Goal: Information Seeking & Learning: Learn about a topic

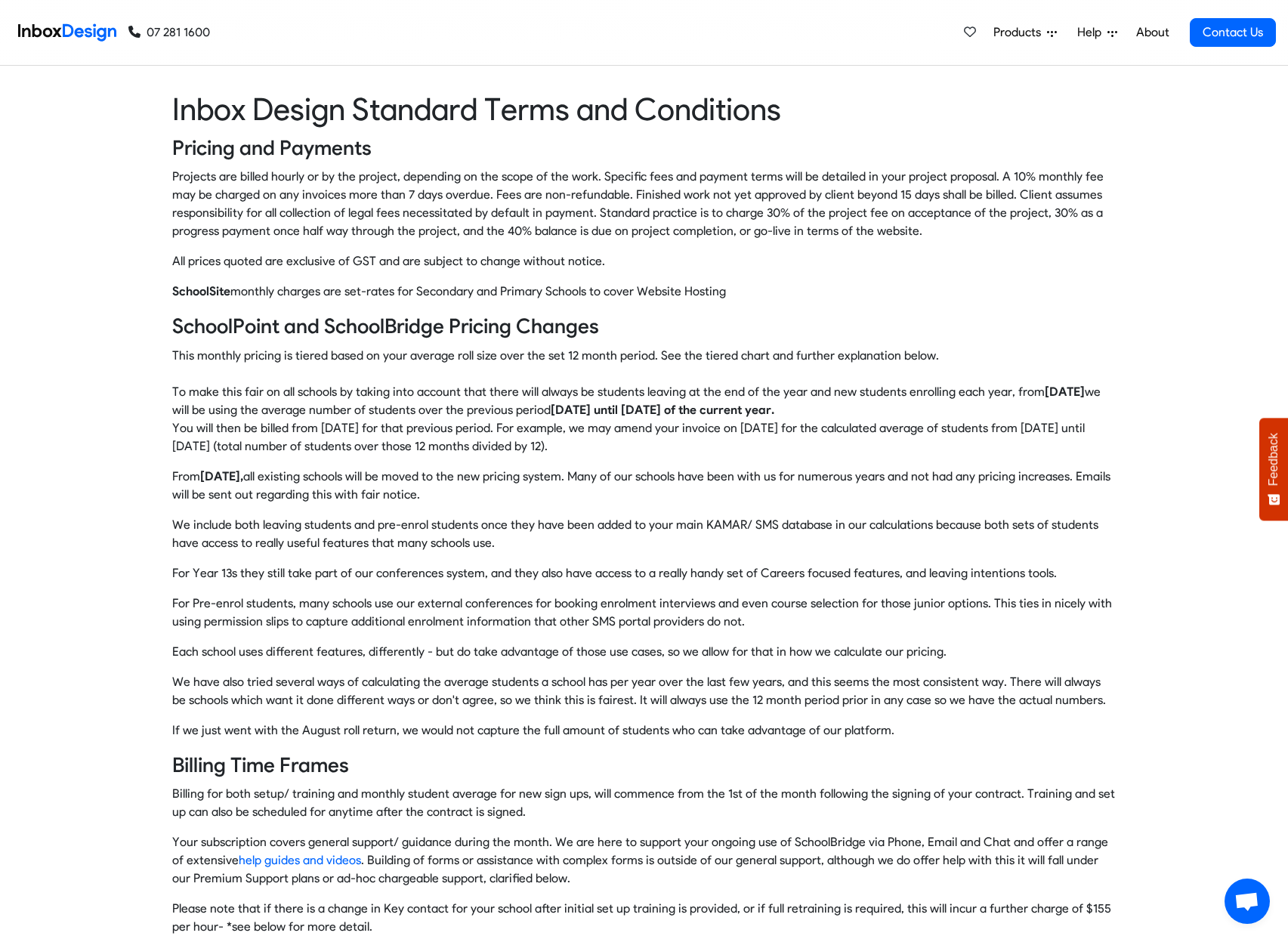
click at [1017, 36] on span "Products" at bounding box center [1019, 32] width 53 height 18
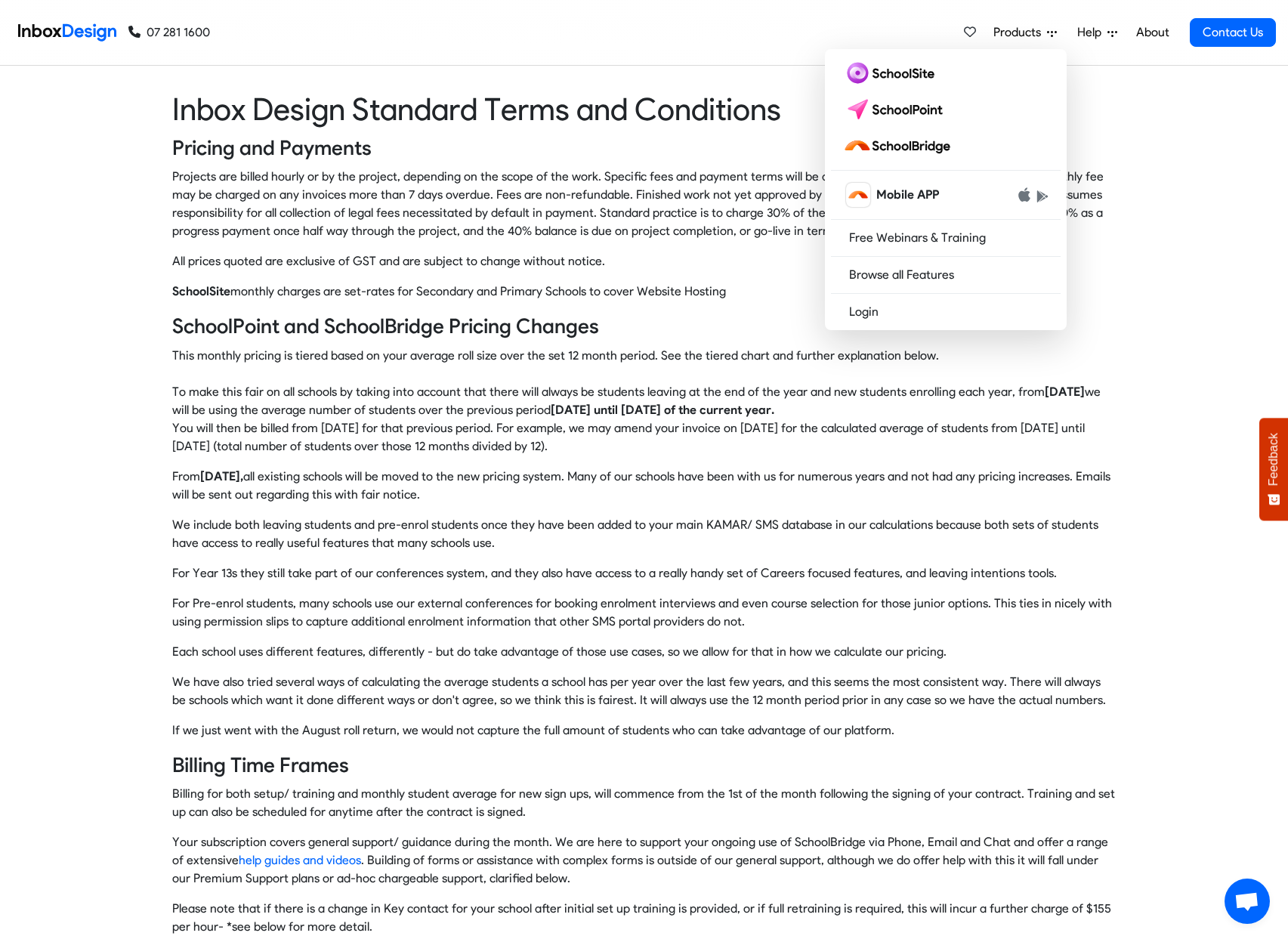
click at [1082, 30] on span "Help" at bounding box center [1092, 32] width 30 height 18
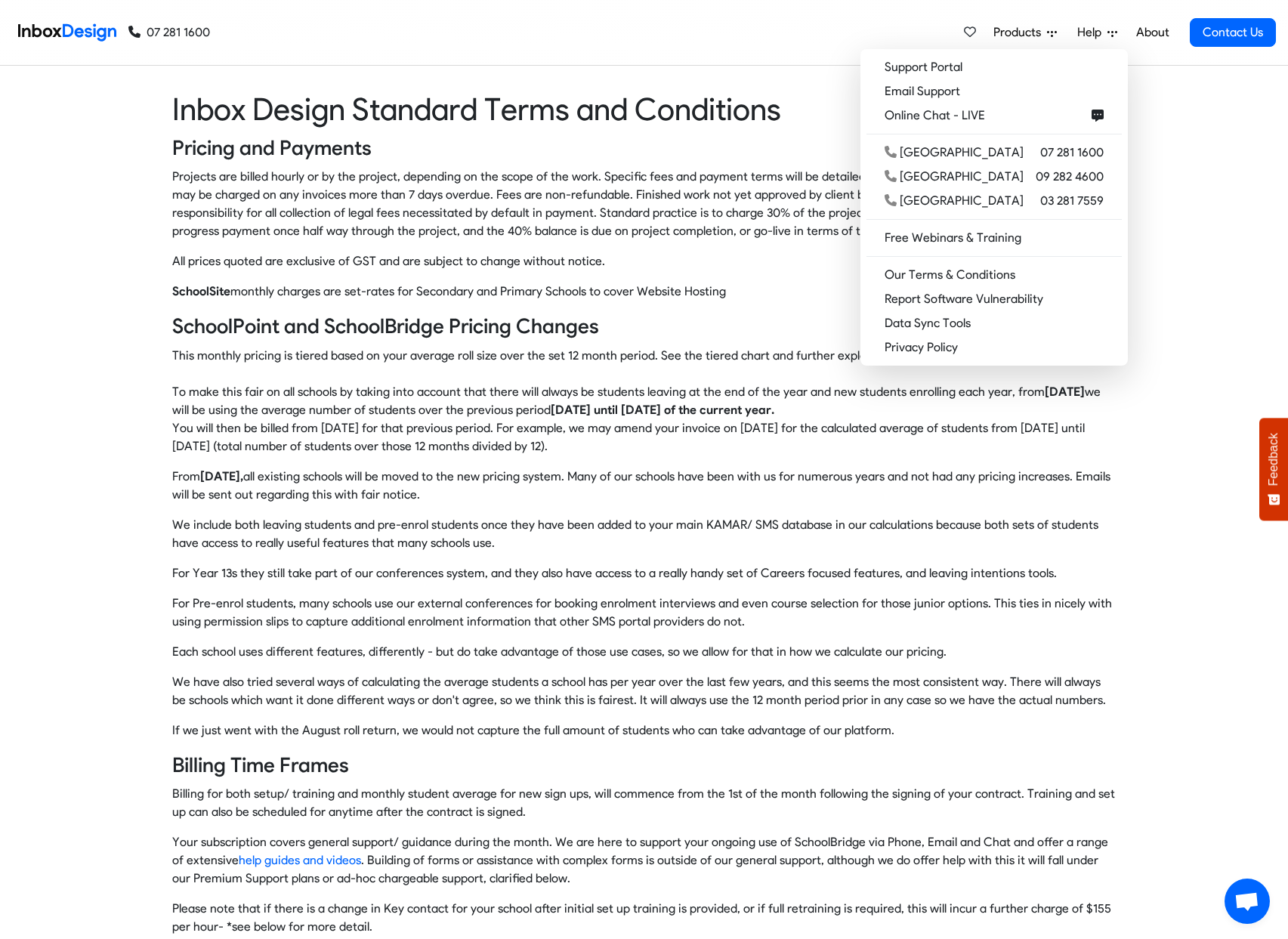
click at [1190, 194] on div "Inbox Design Standard Terms and Conditions Pricing and Payments Projects are bi…" at bounding box center [644, 536] width 1288 height 891
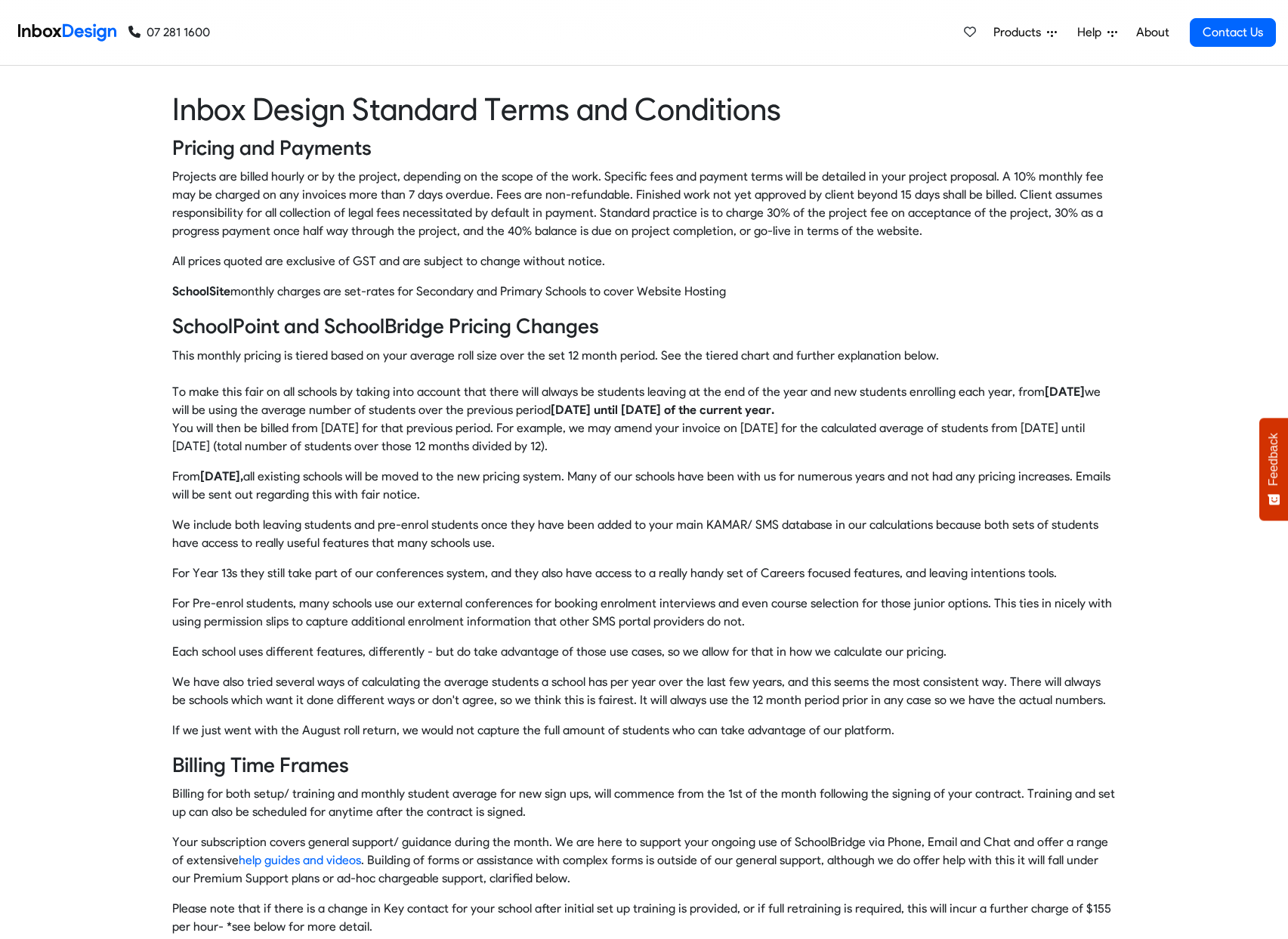
click at [51, 26] on img at bounding box center [66, 33] width 98 height 30
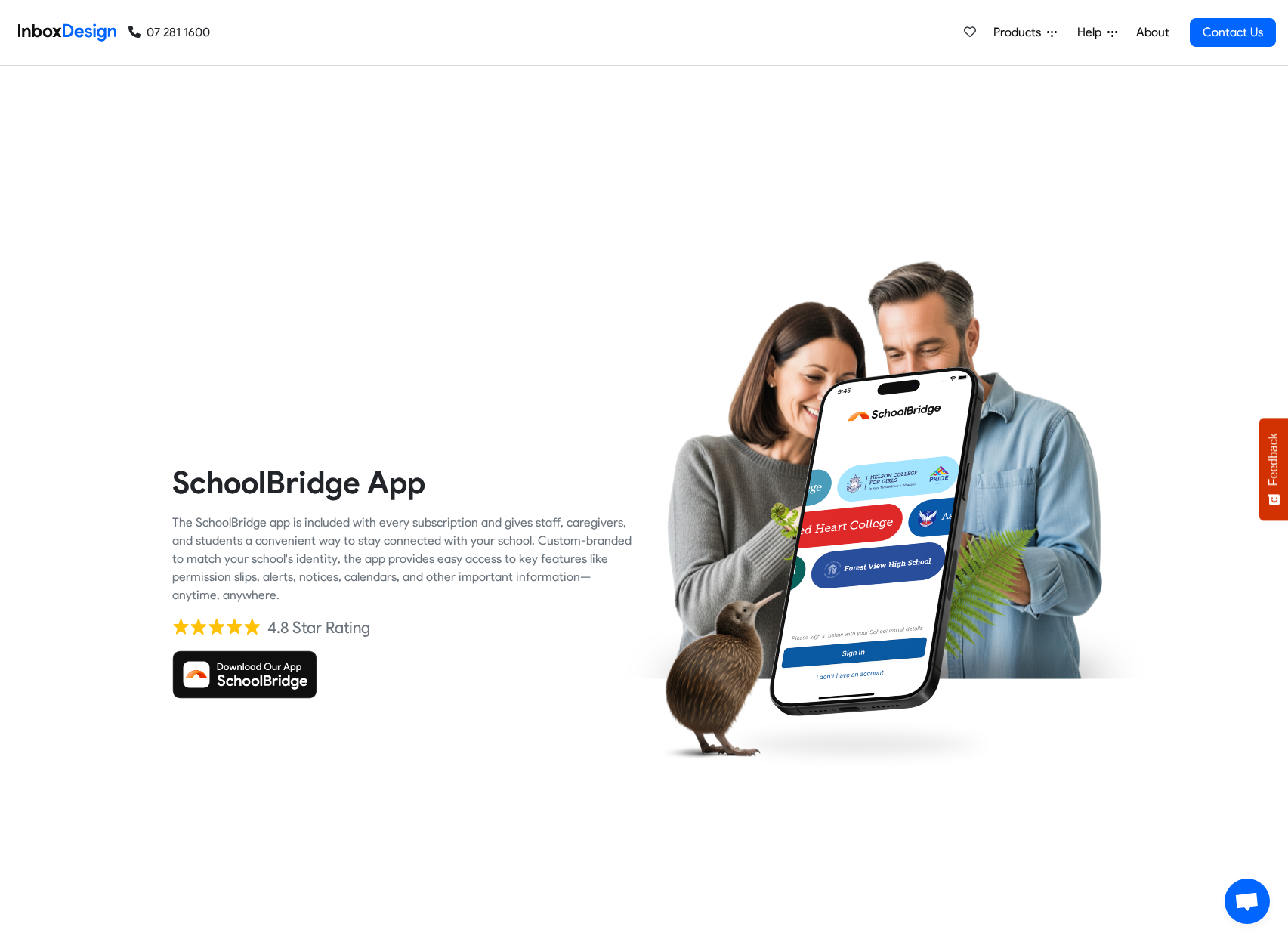
checkbox input "true"
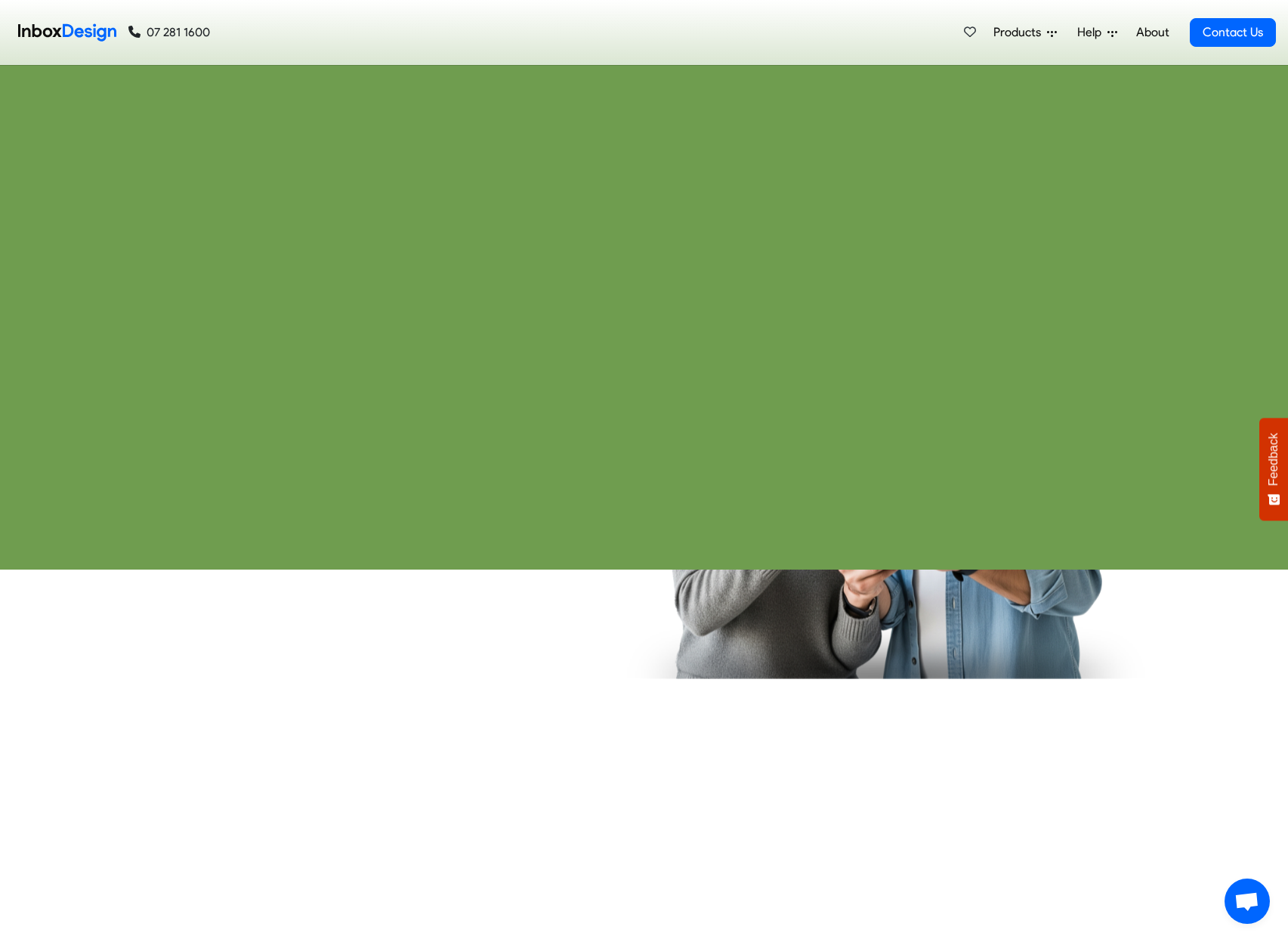
checkbox input "true"
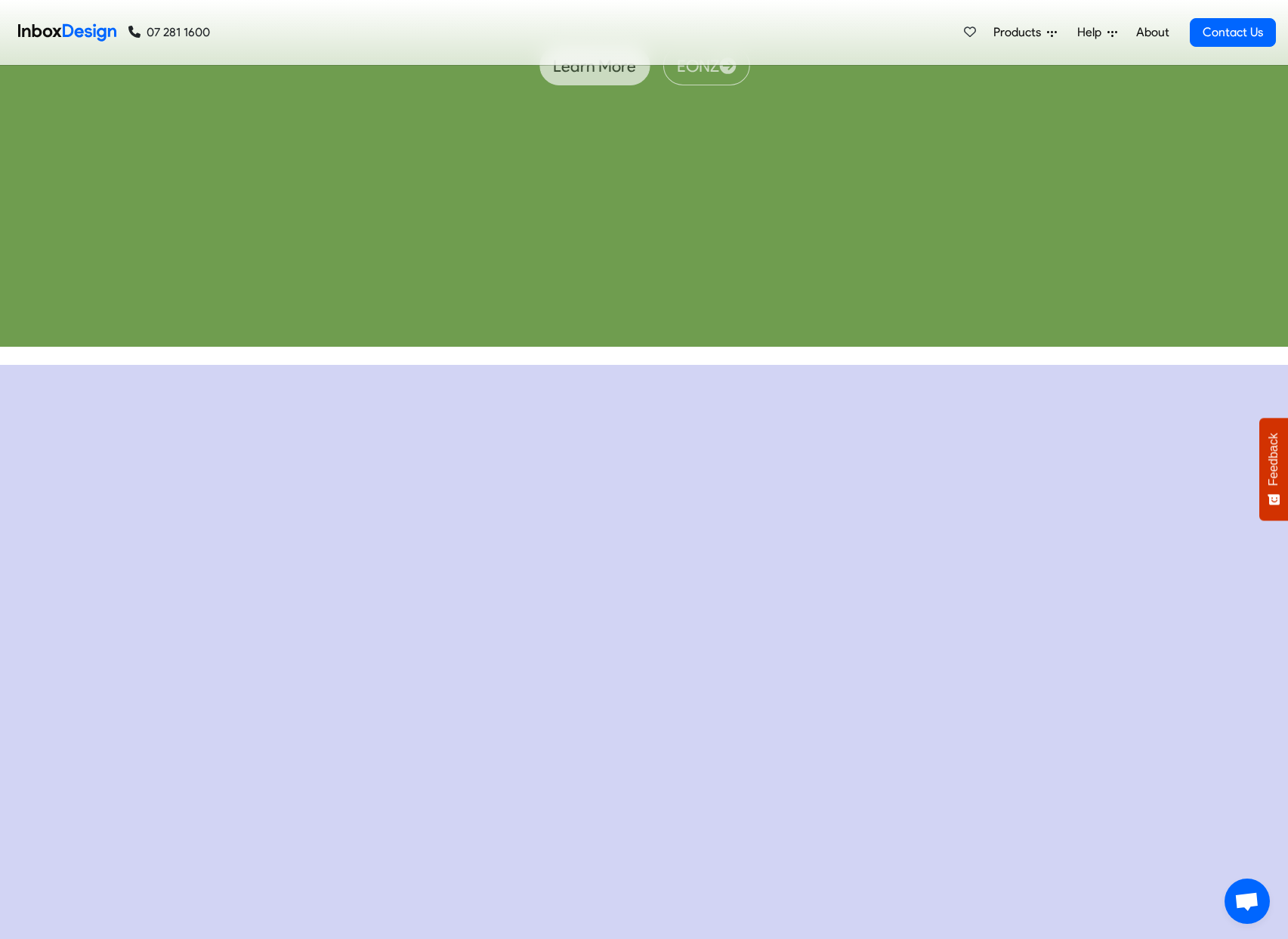
checkbox input "true"
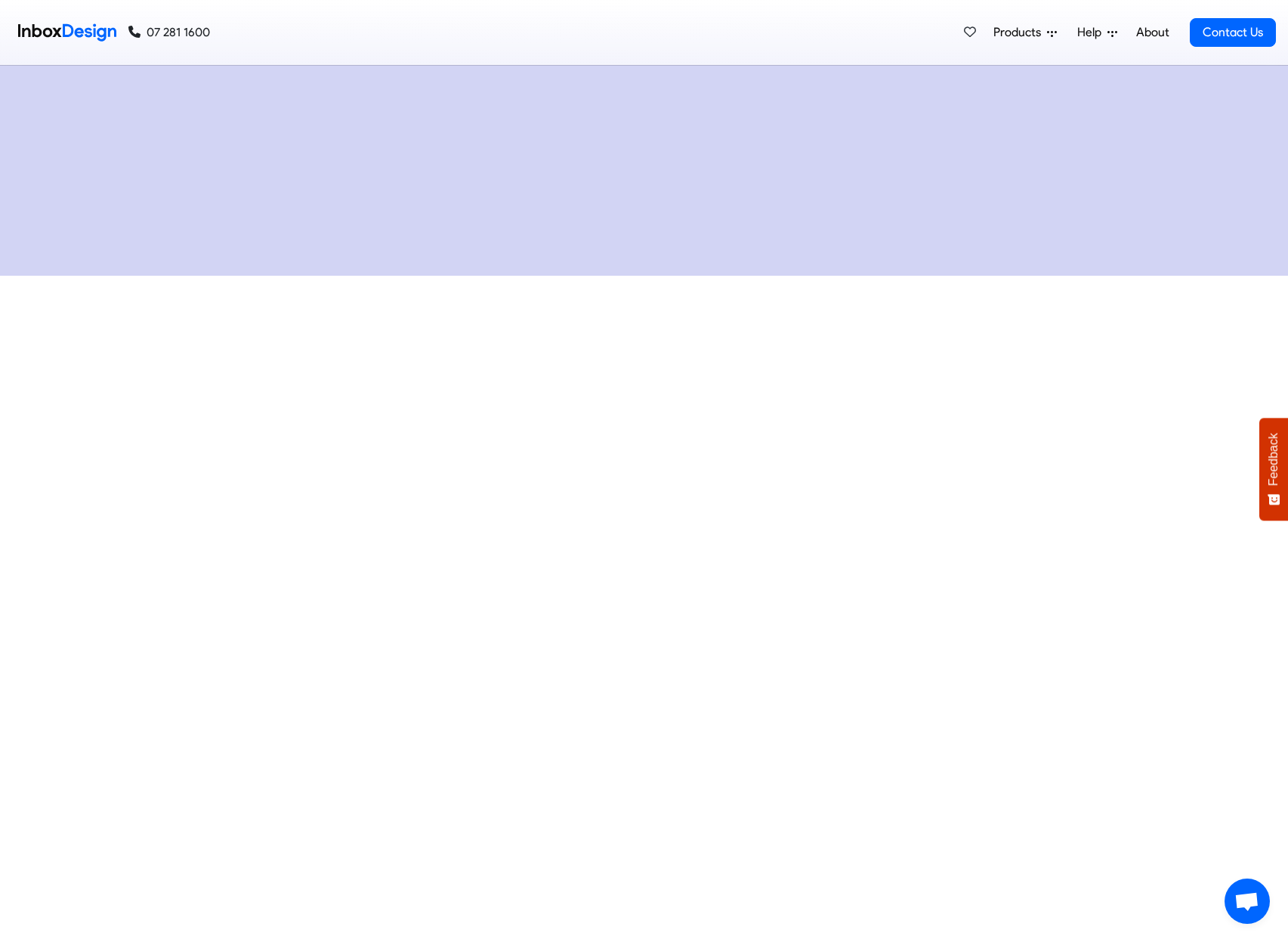
checkbox input "true"
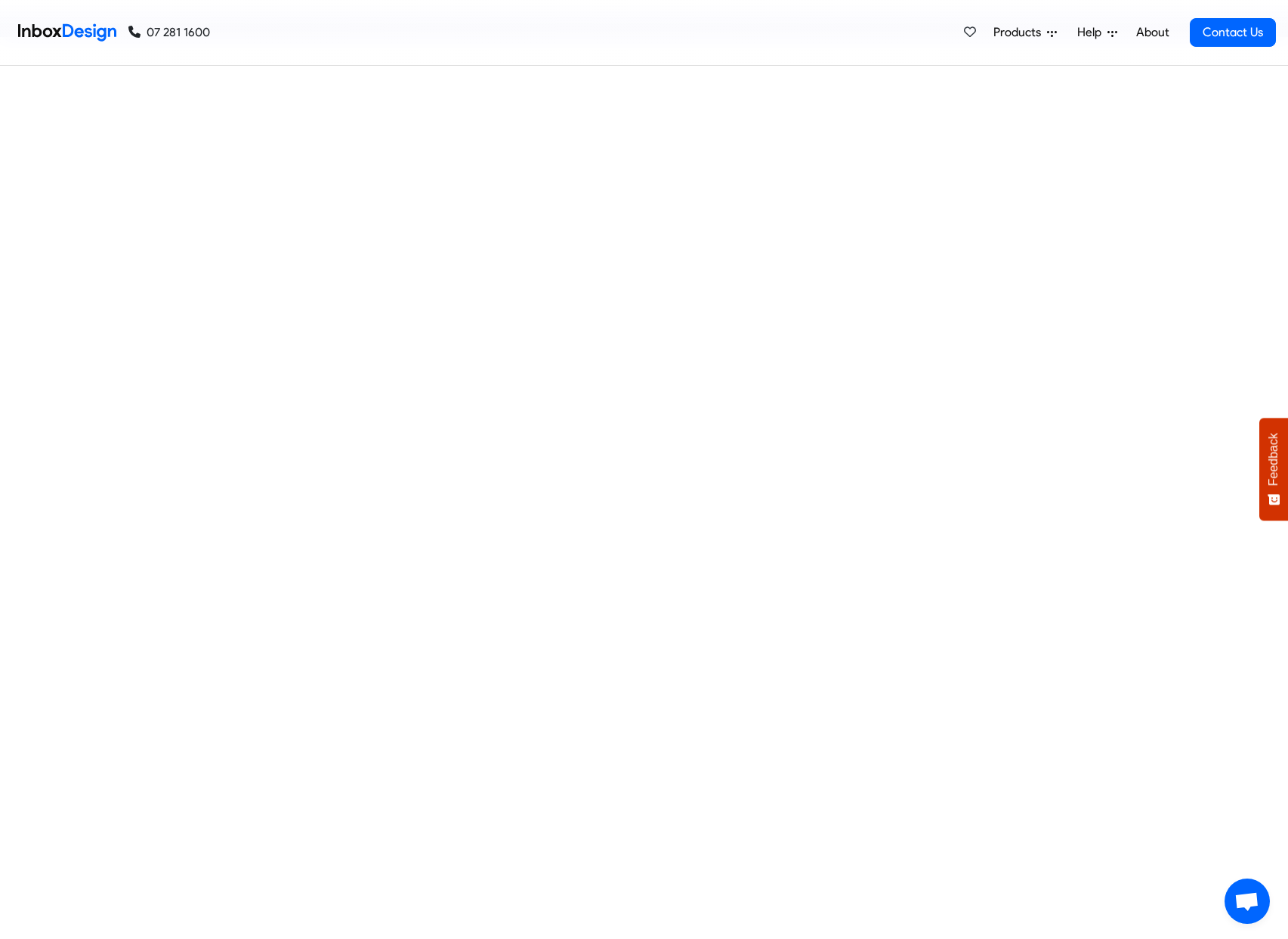
checkbox input "true"
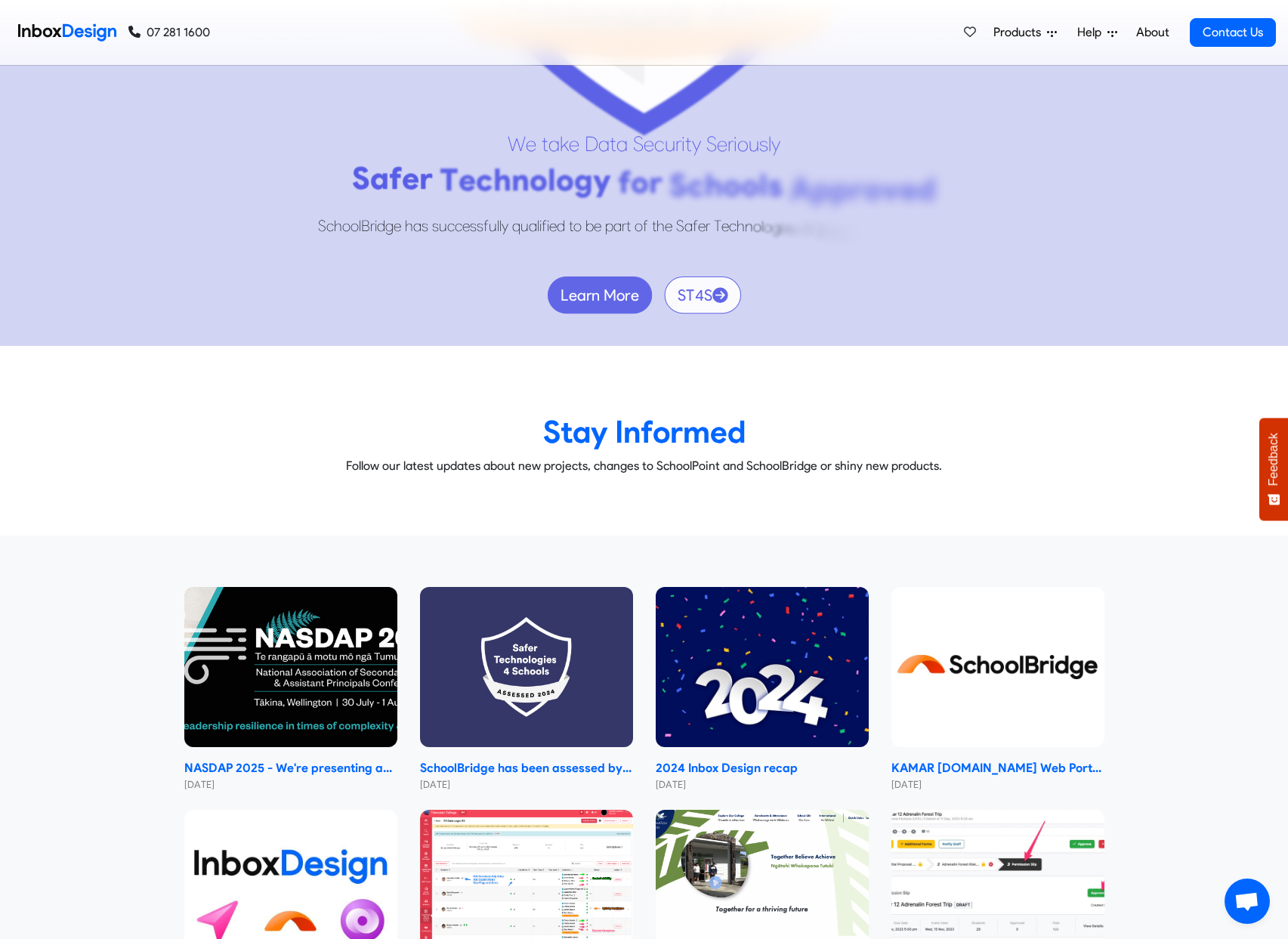
checkbox input "true"
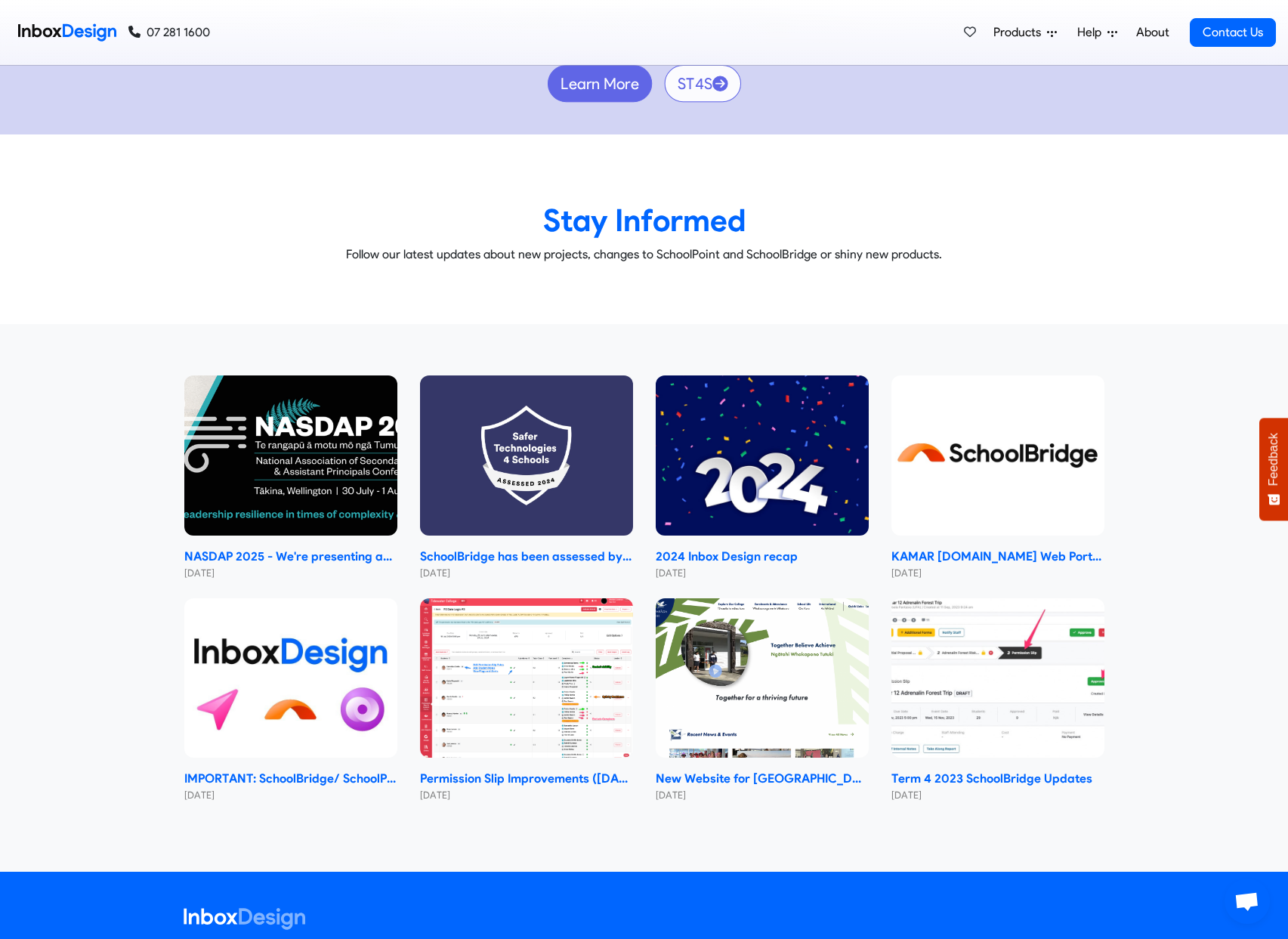
checkbox input "true"
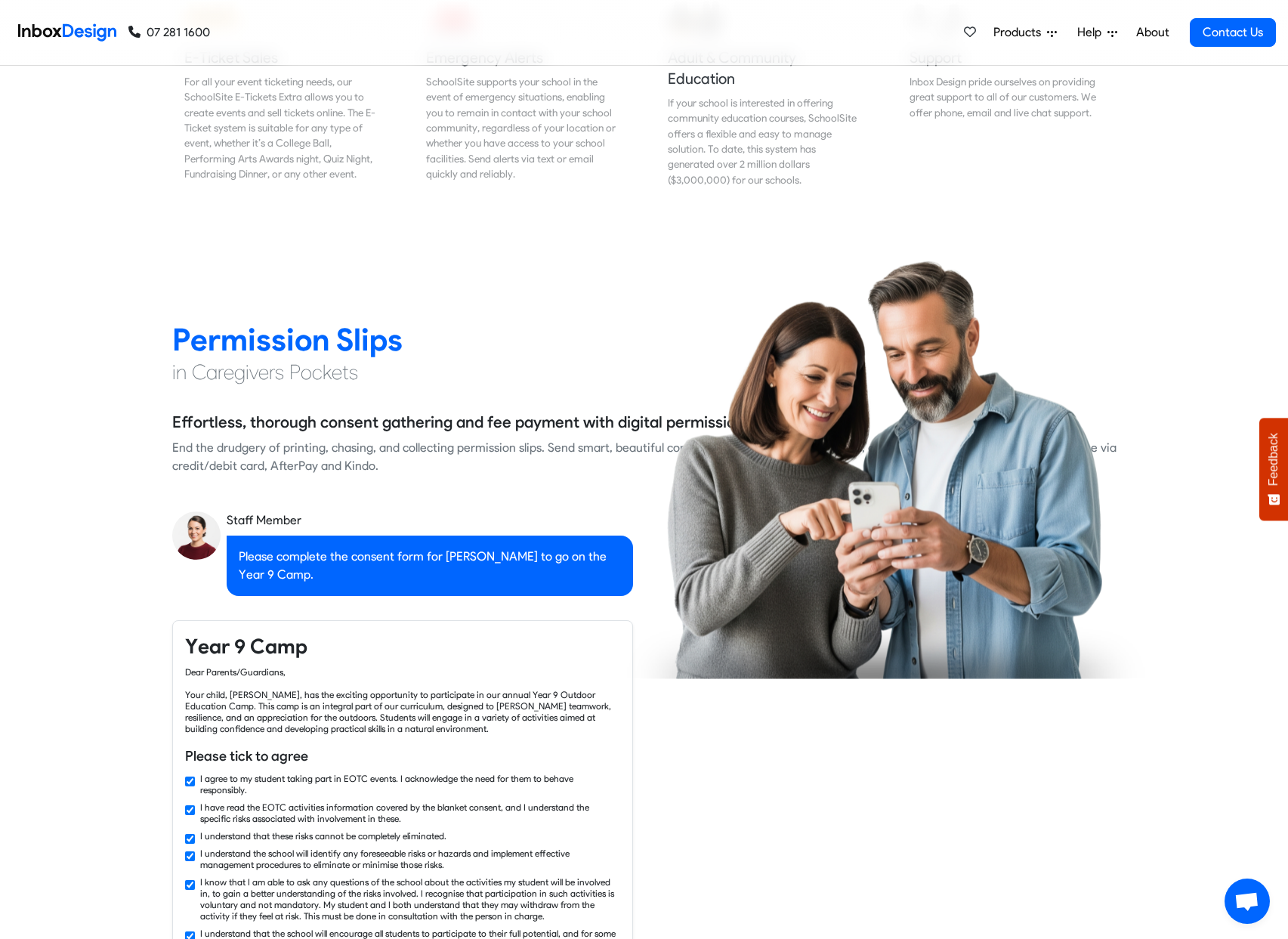
checkbox input "false"
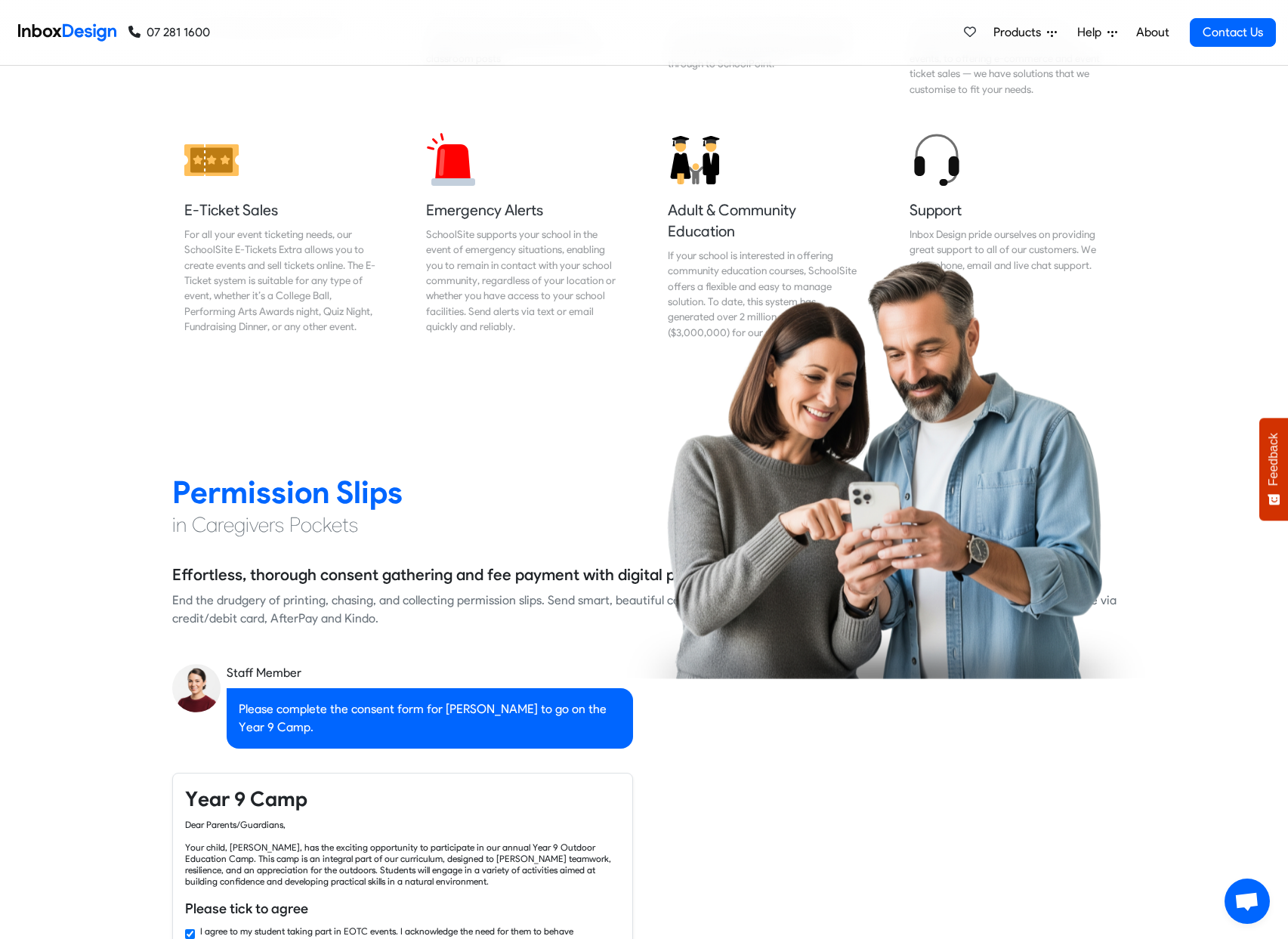
checkbox input "false"
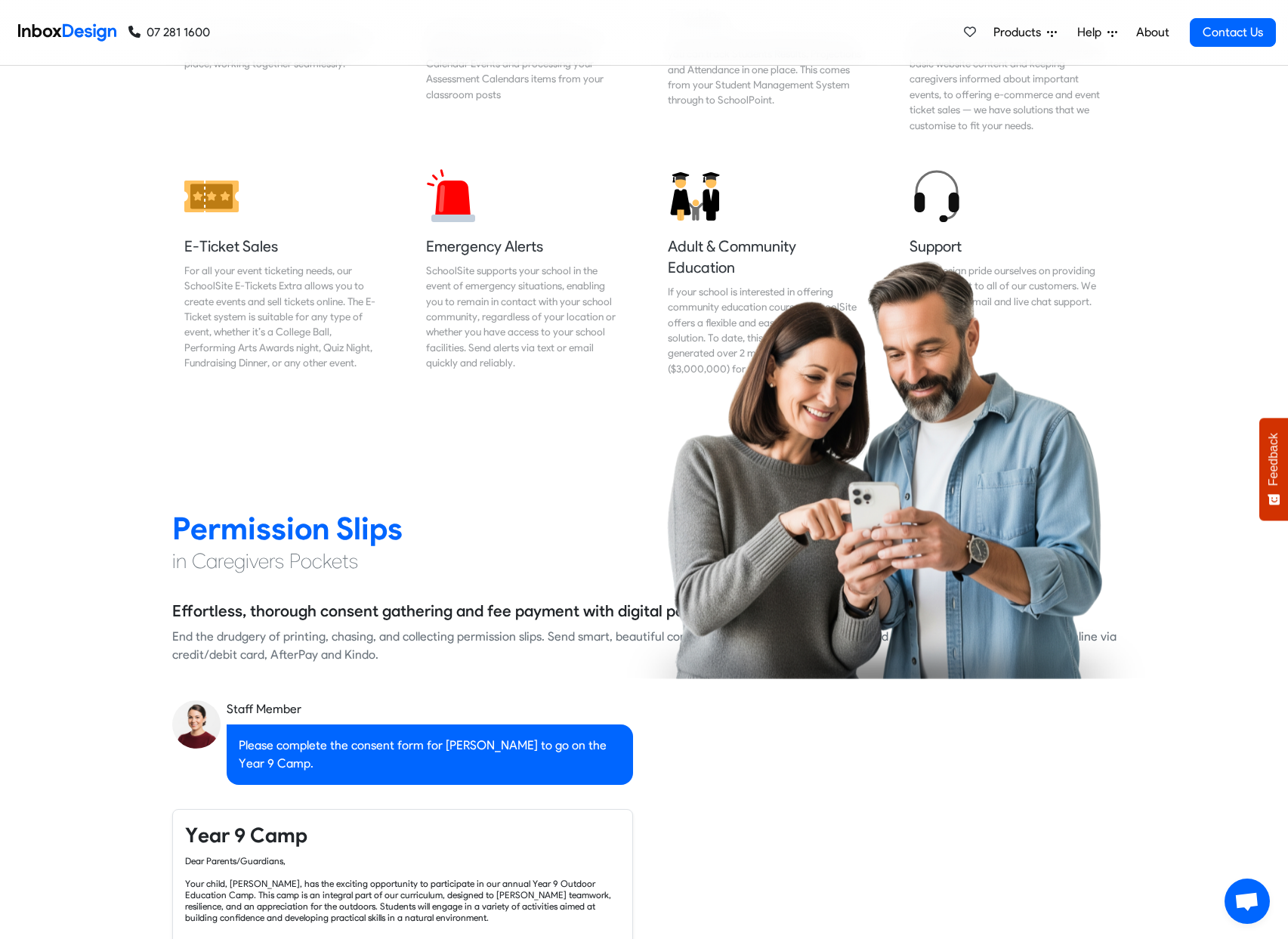
checkbox input "false"
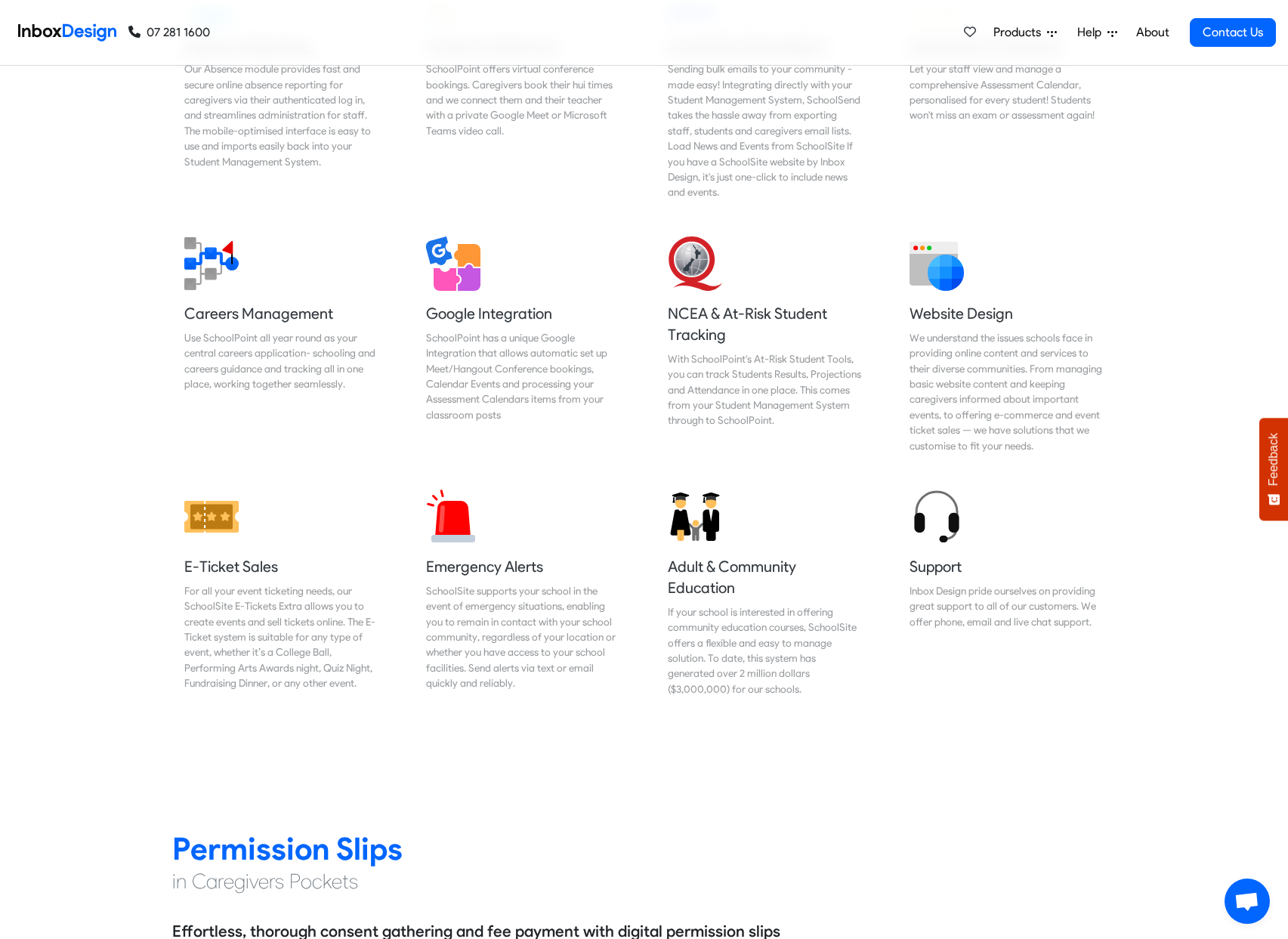
checkbox input "false"
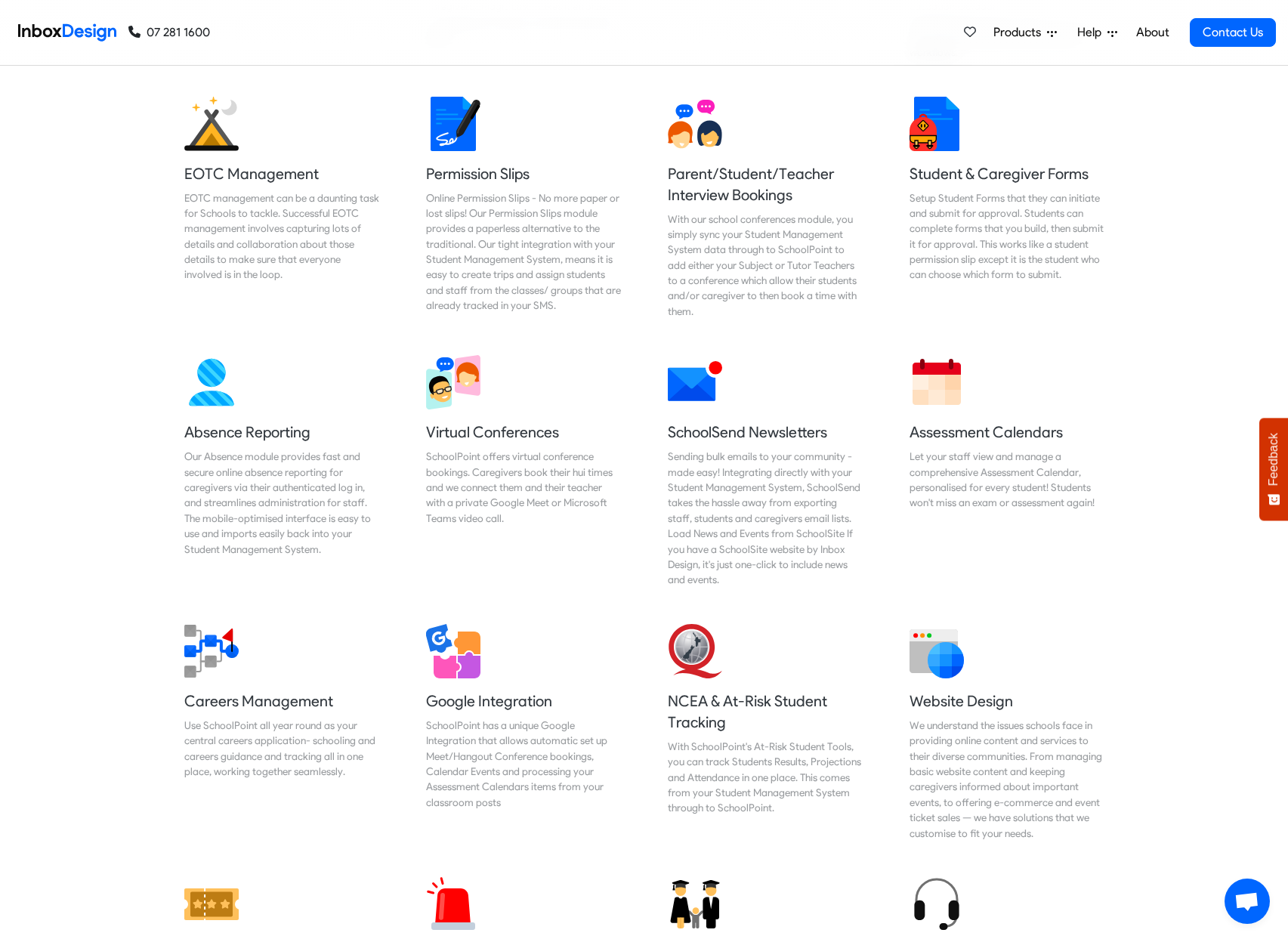
checkbox input "false"
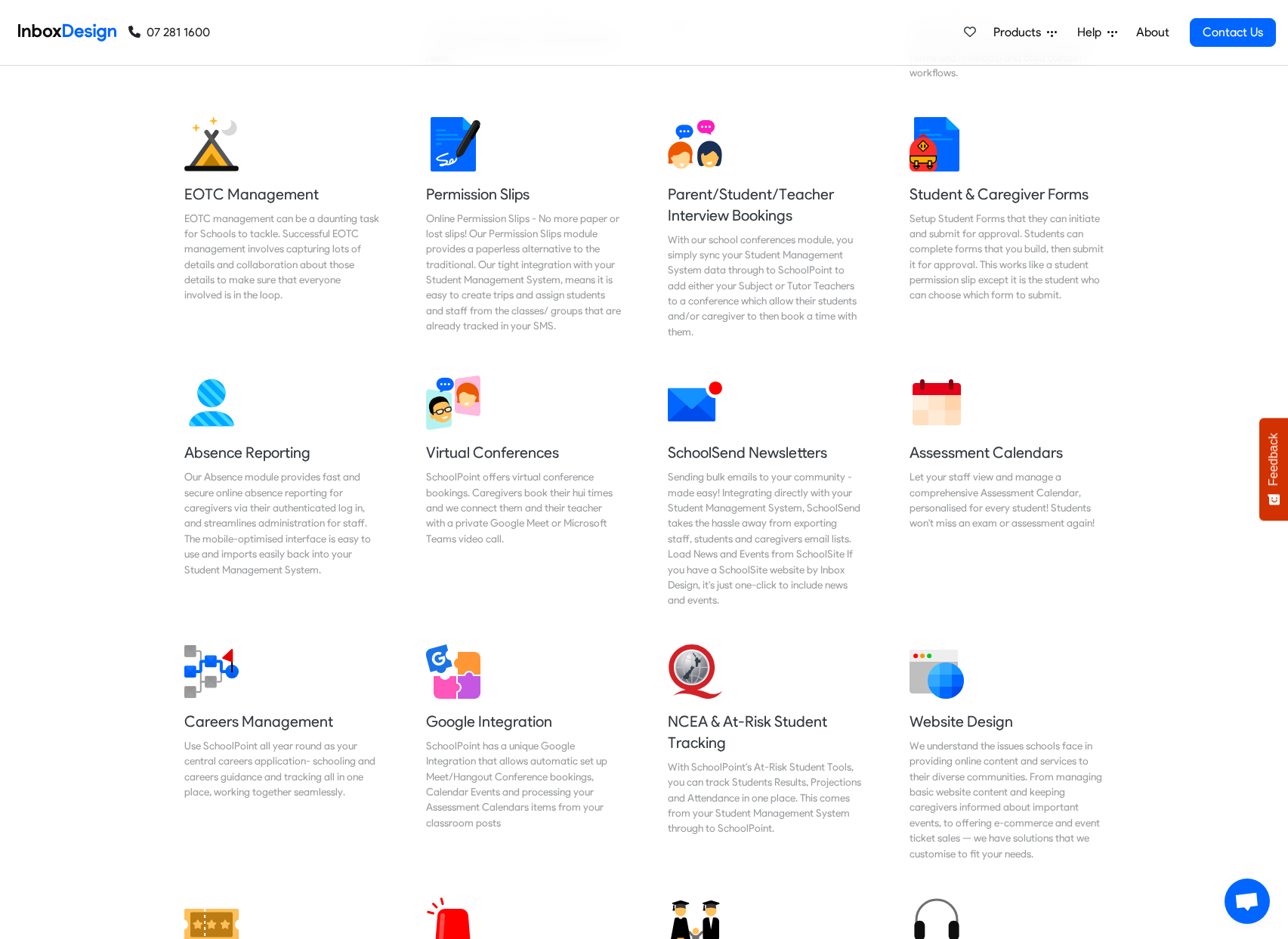
checkbox input "false"
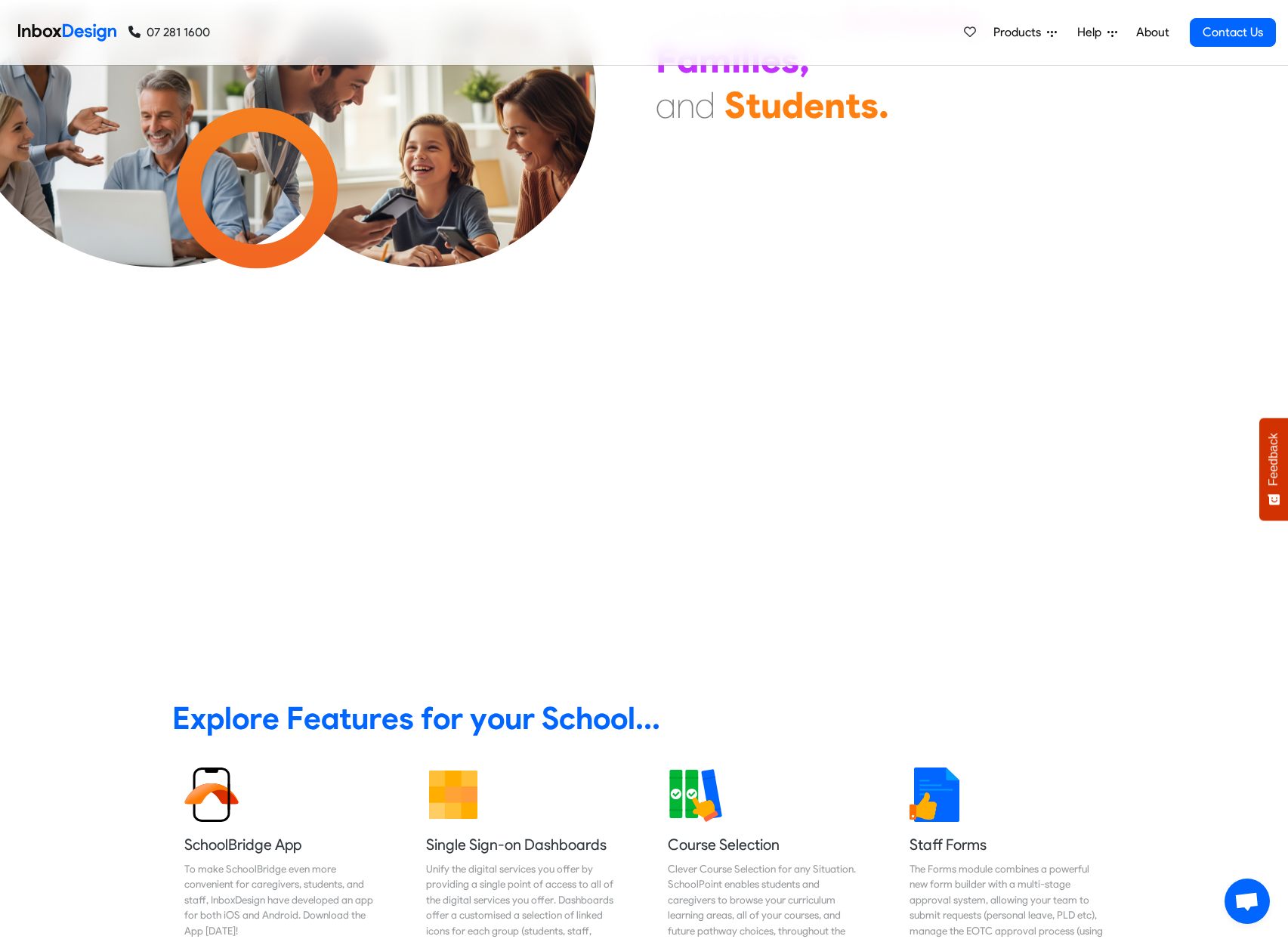
checkbox input "false"
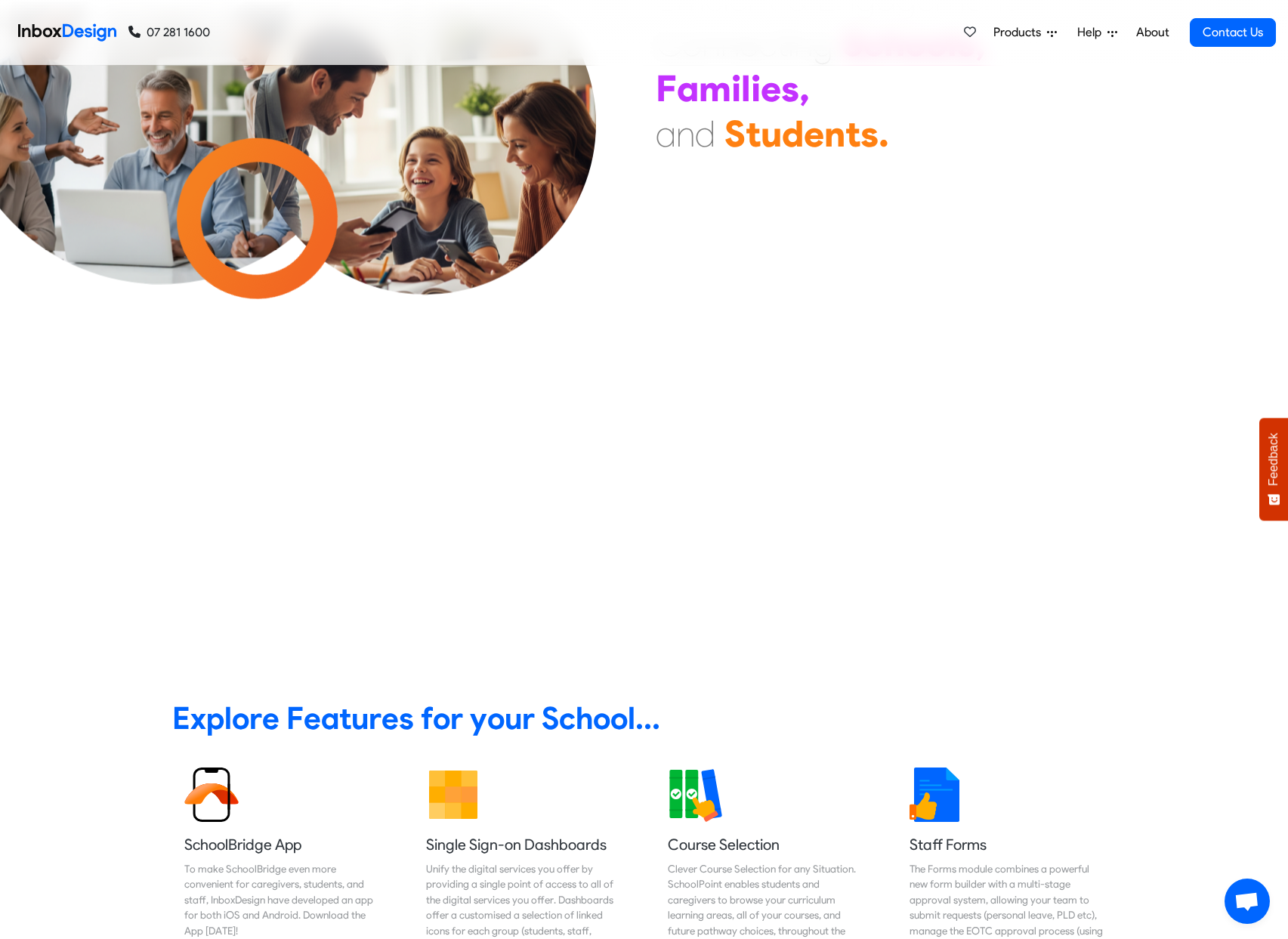
scroll to position [0, 0]
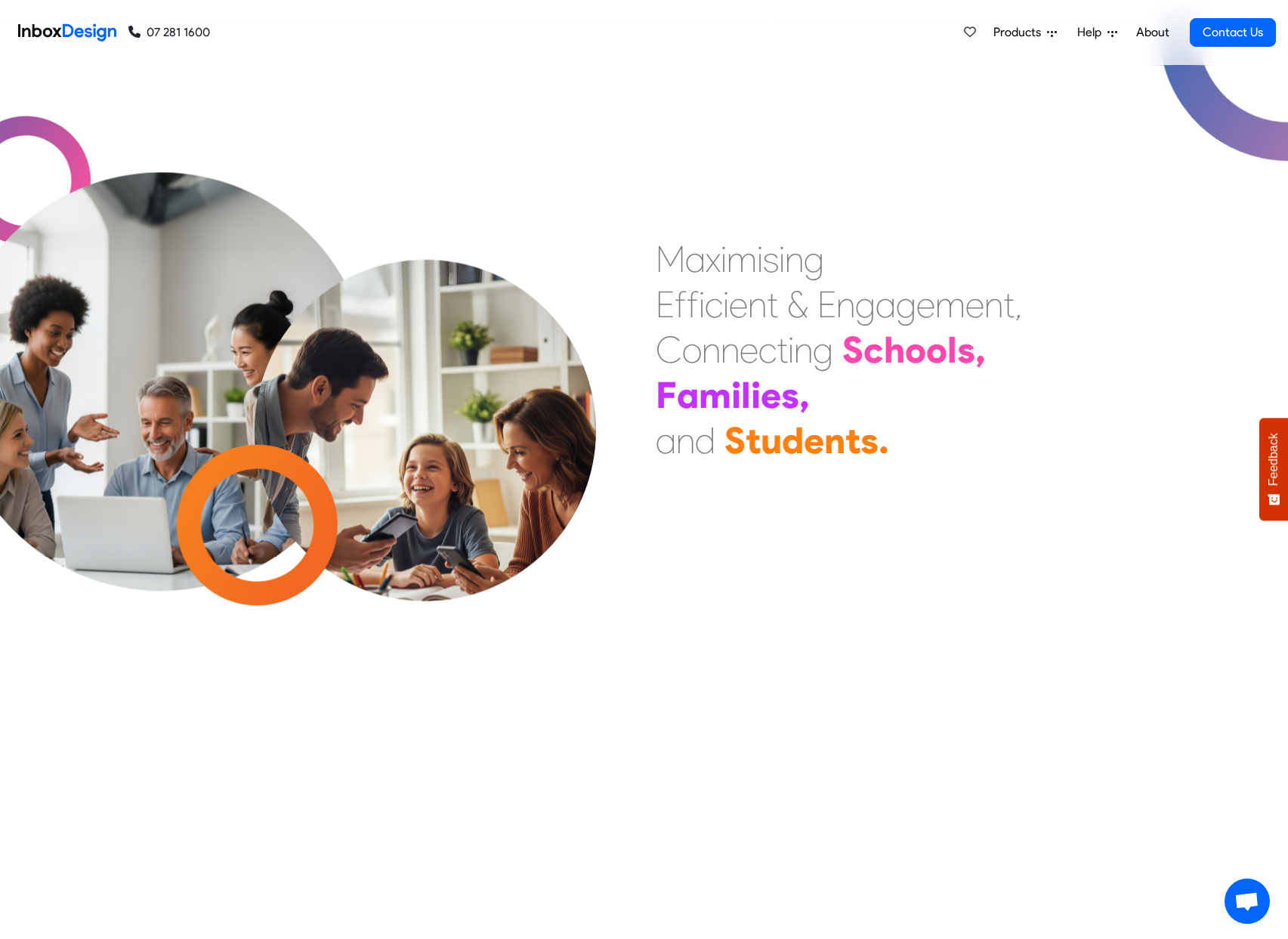
checkbox input "false"
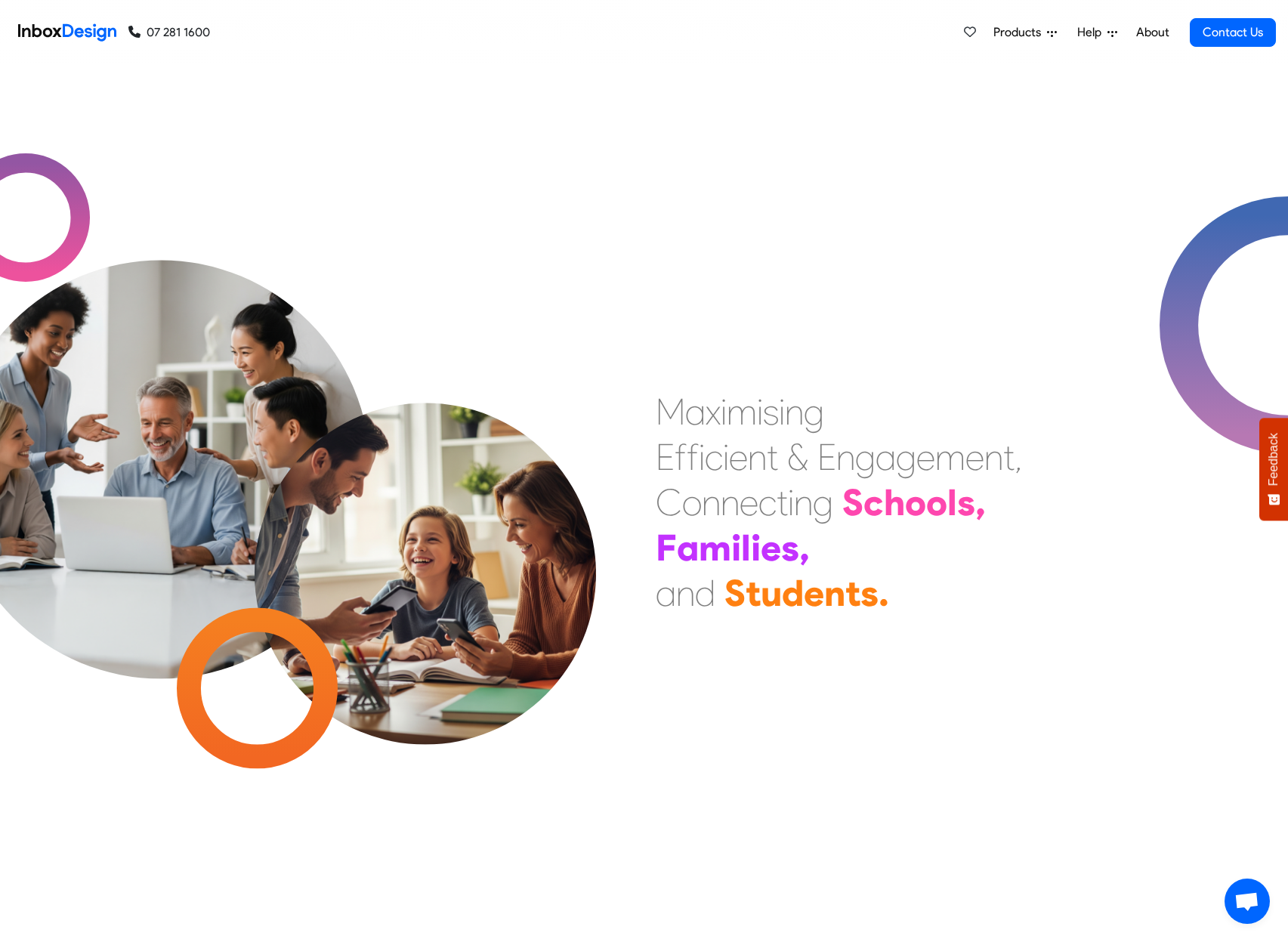
click at [1009, 34] on span "Products" at bounding box center [1019, 32] width 53 height 18
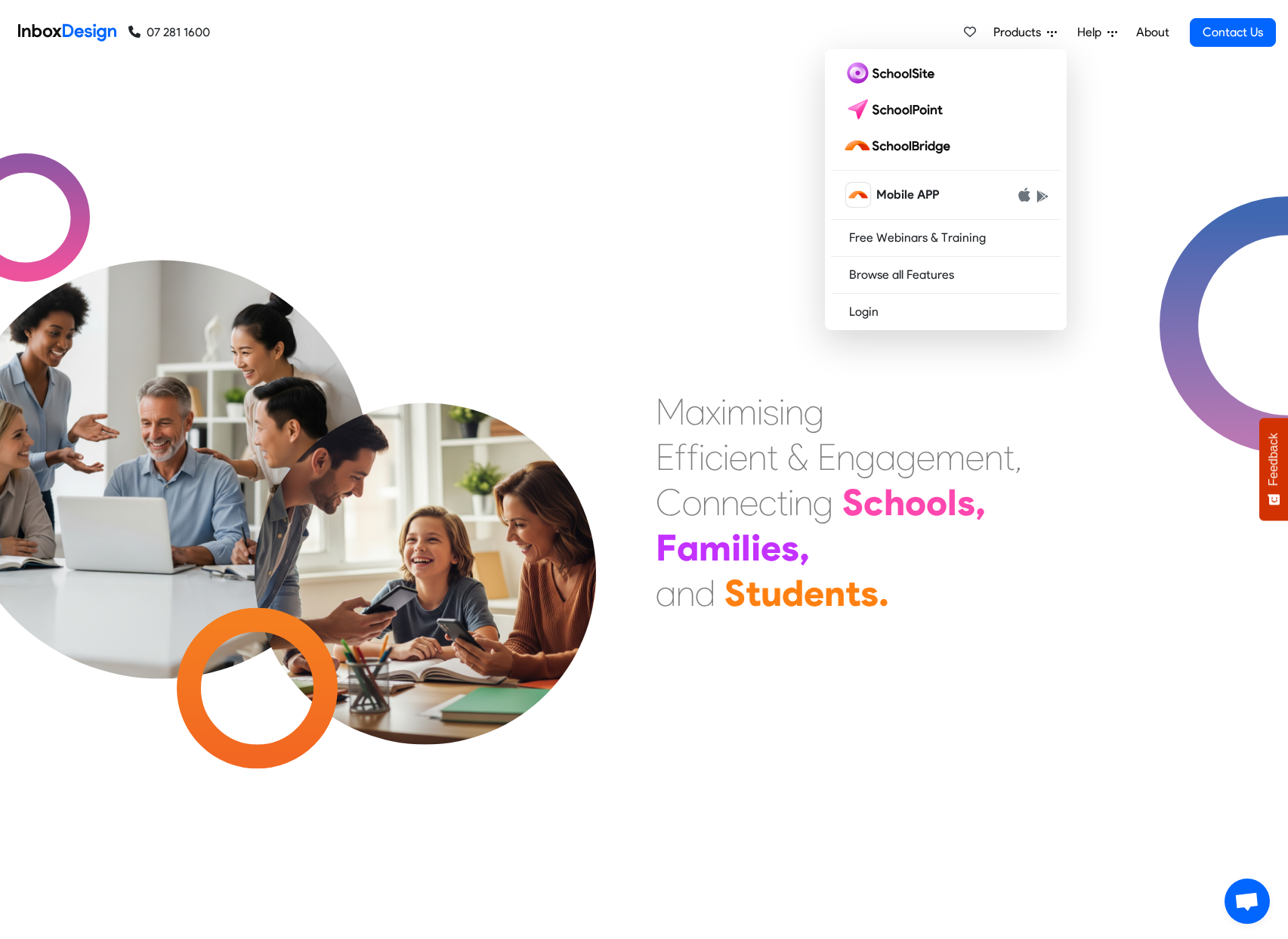
click at [618, 139] on div "M a x i m i s i n g E f f i c i e n t & E n g a g e m e n t , C o n n e c t i n…" at bounding box center [644, 502] width 1288 height 873
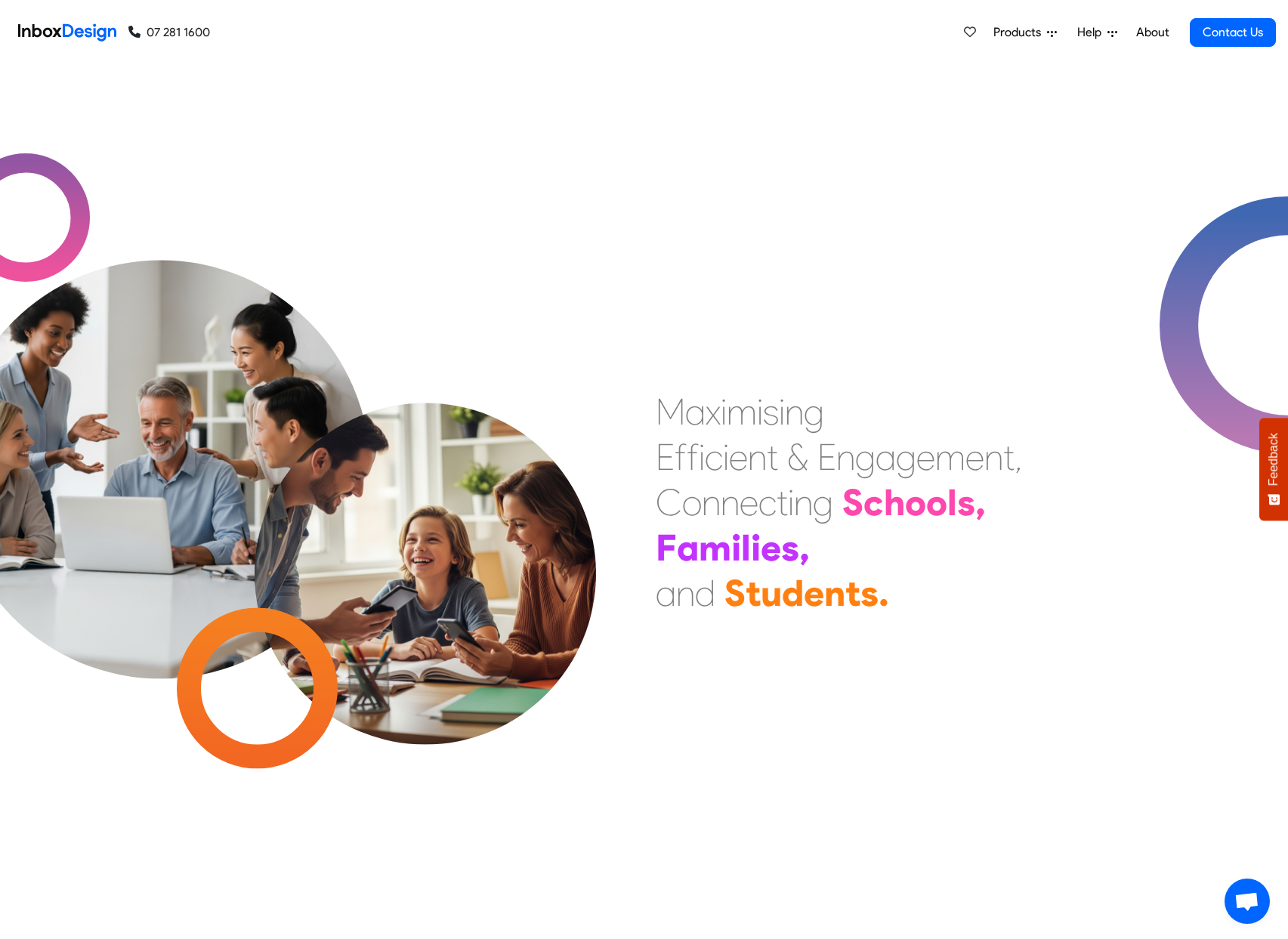
scroll to position [2, 0]
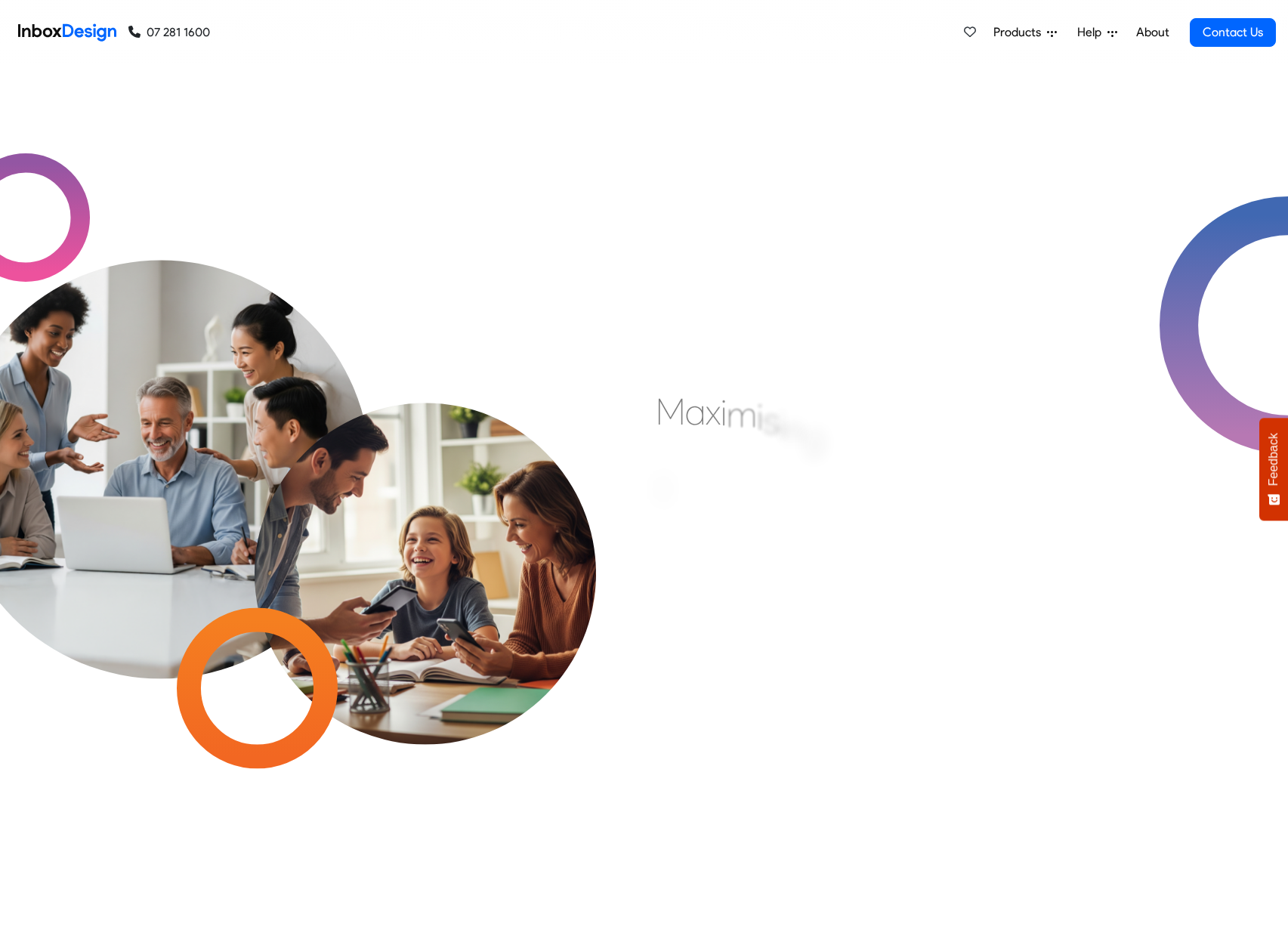
scroll to position [5, 0]
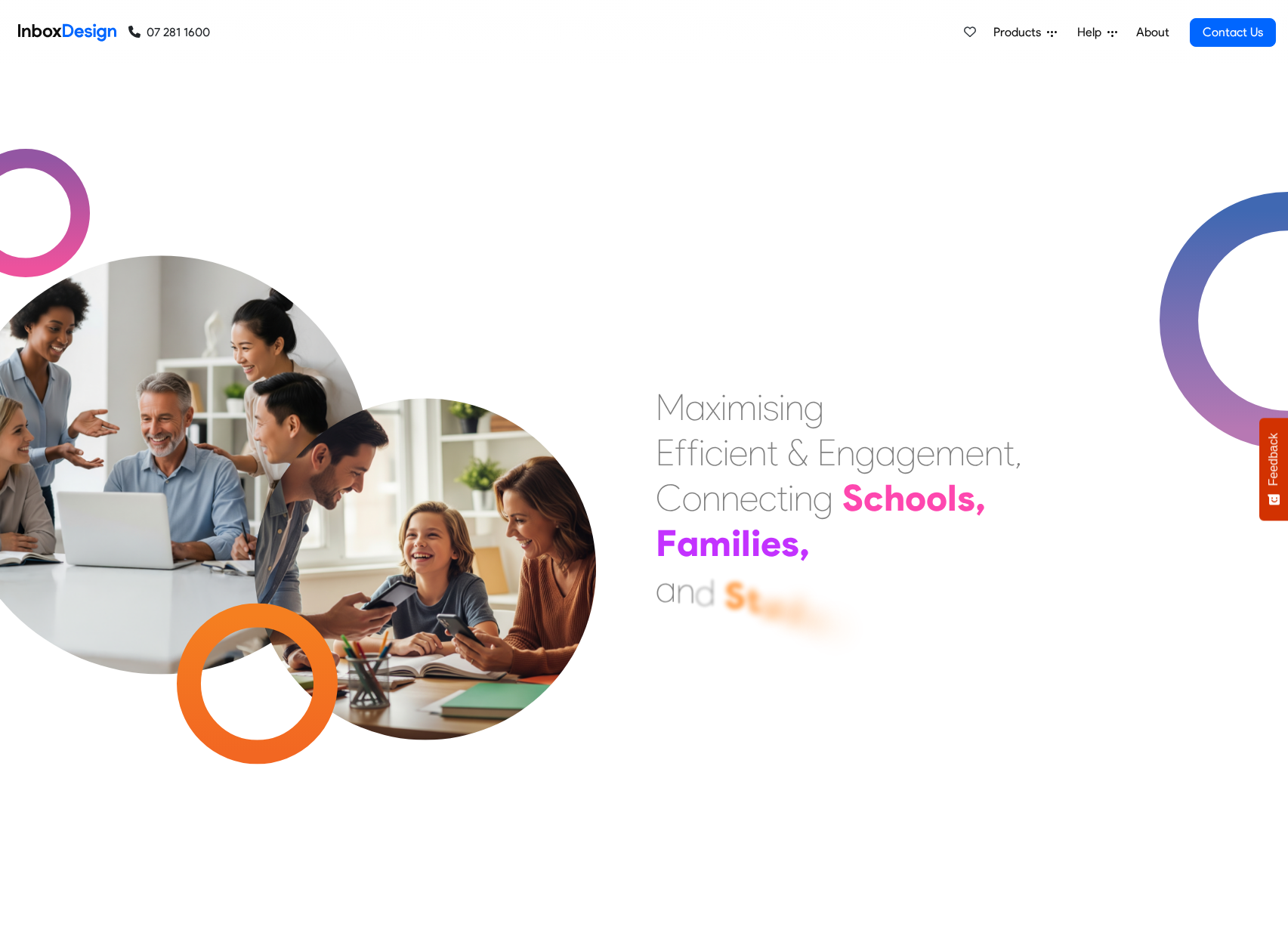
click at [1032, 34] on span "Products" at bounding box center [1019, 32] width 53 height 18
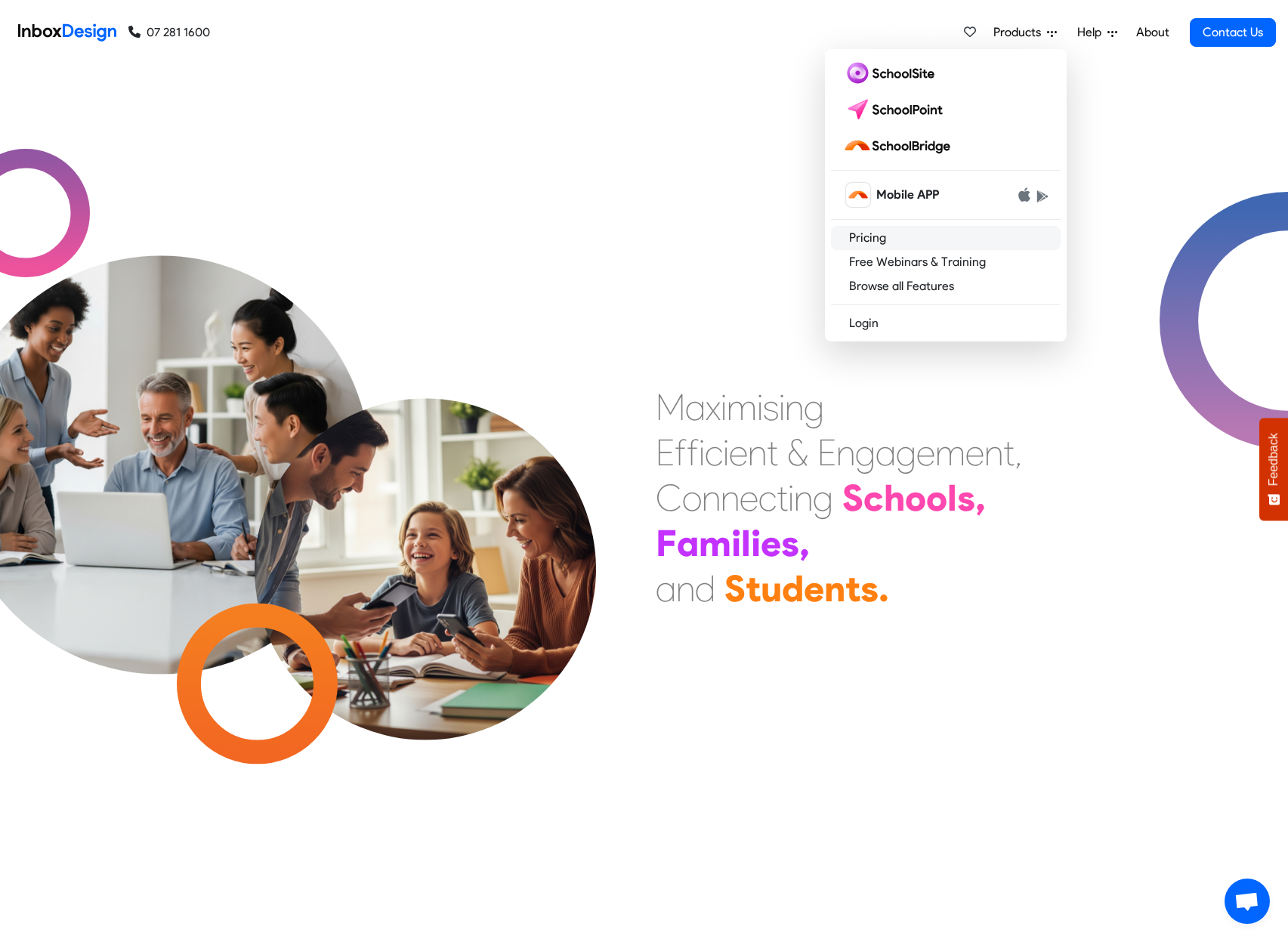
click at [871, 234] on link "Pricing" at bounding box center [945, 238] width 229 height 24
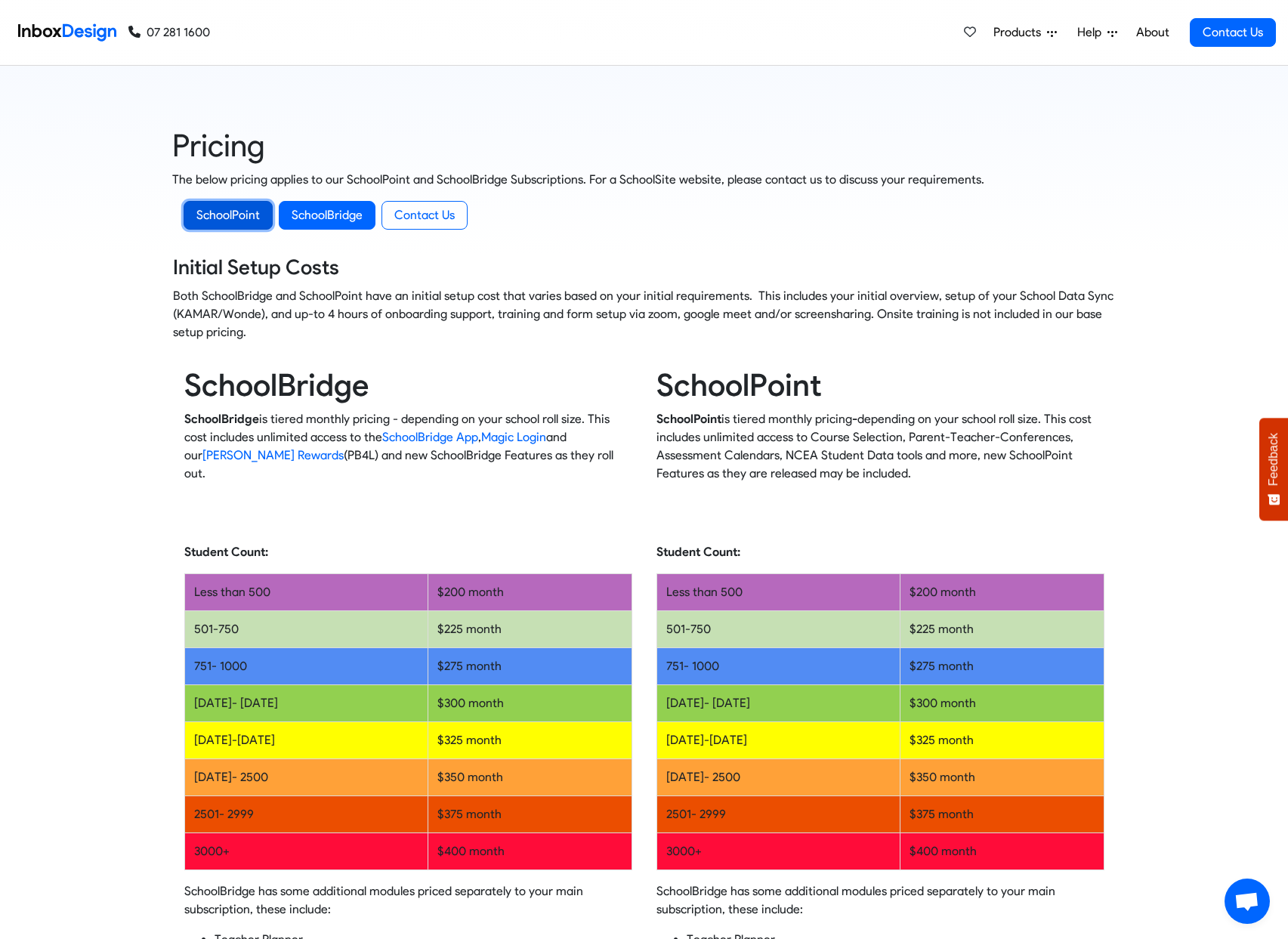
click at [236, 217] on link "SchoolPoint" at bounding box center [227, 215] width 89 height 29
click at [319, 222] on link "SchoolBridge" at bounding box center [327, 215] width 96 height 29
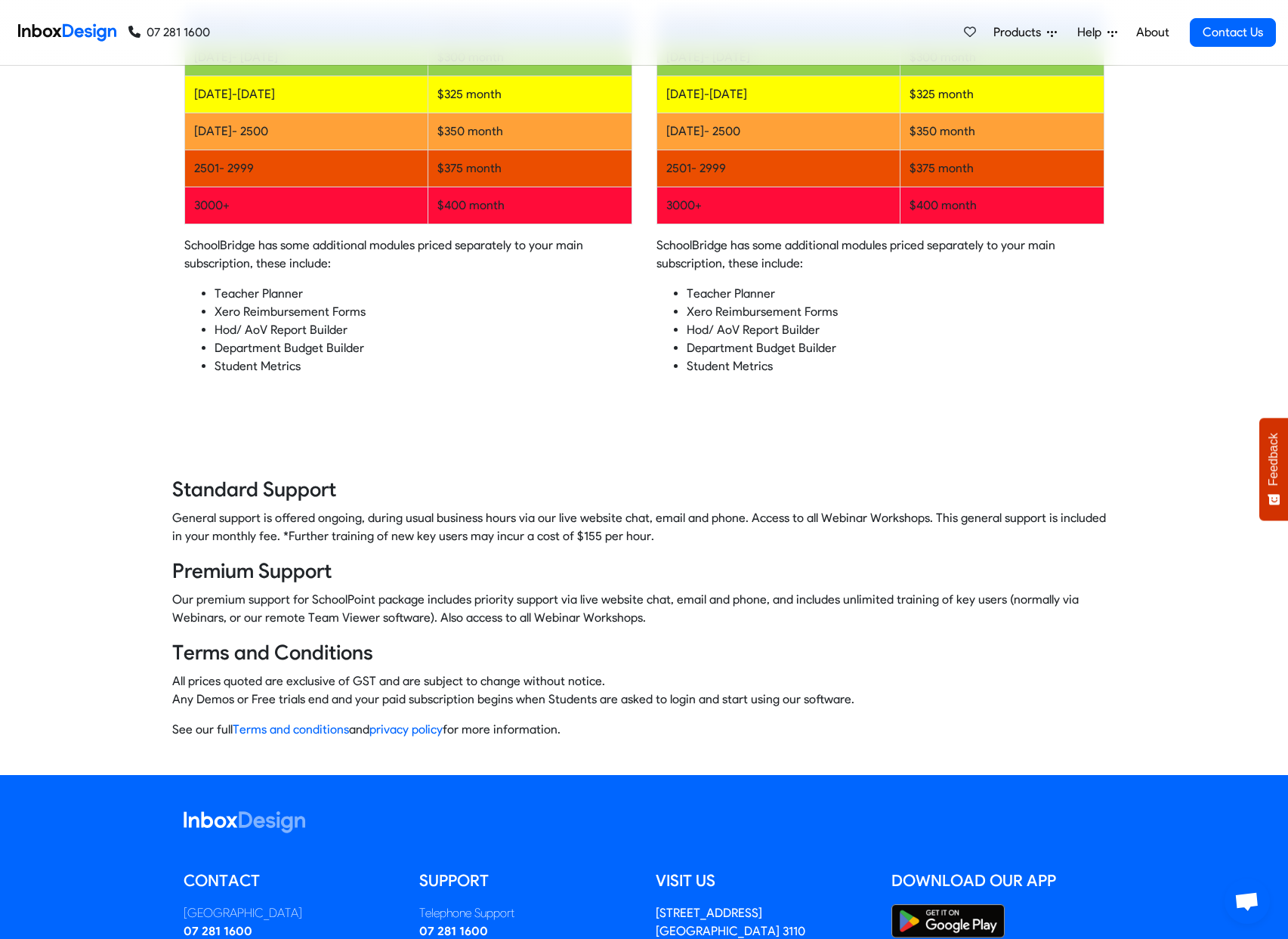
scroll to position [878, 0]
